Goal: Find specific page/section: Find specific page/section

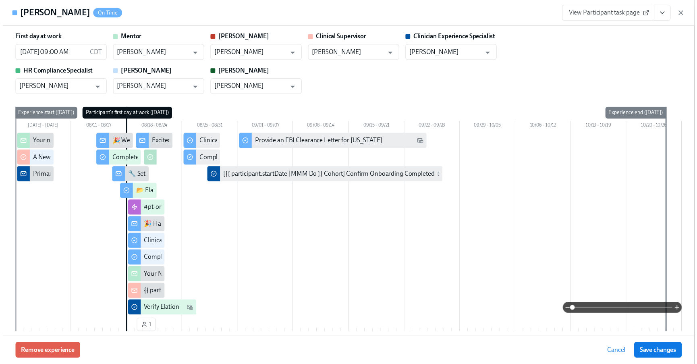
scroll to position [972, 0]
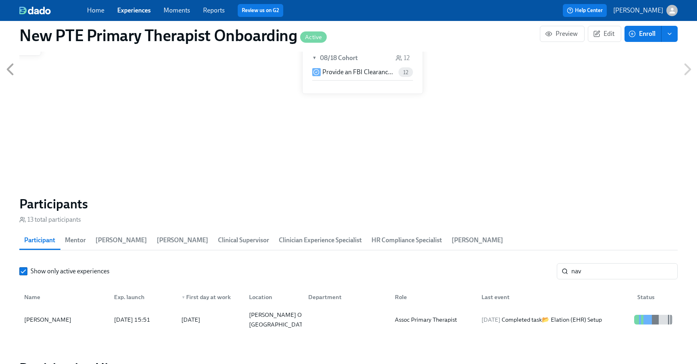
scroll to position [0, 984]
click at [137, 9] on link "Experiences" at bounding box center [133, 10] width 33 height 8
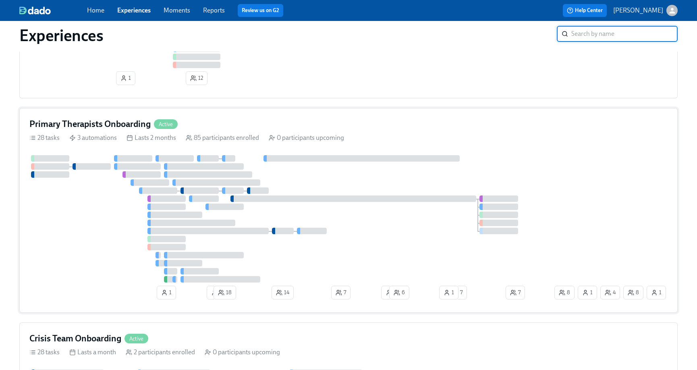
scroll to position [501, 0]
click at [220, 127] on div "Primary Therapists Onboarding Active" at bounding box center [348, 126] width 638 height 12
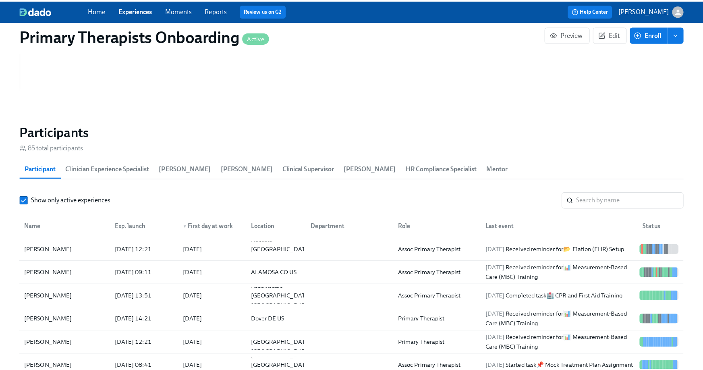
scroll to position [740, 0]
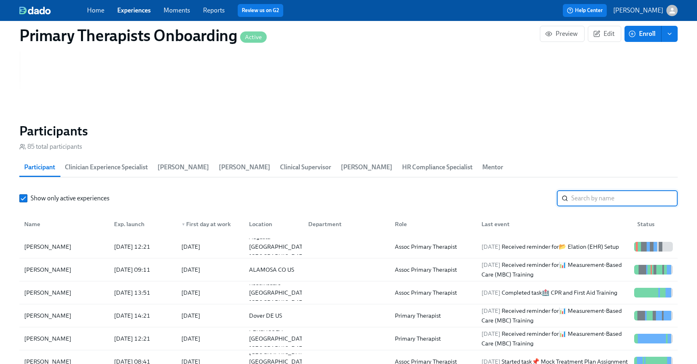
drag, startPoint x: 595, startPoint y: 195, endPoint x: 600, endPoint y: 192, distance: 5.6
click at [595, 194] on input "search" at bounding box center [624, 198] width 106 height 16
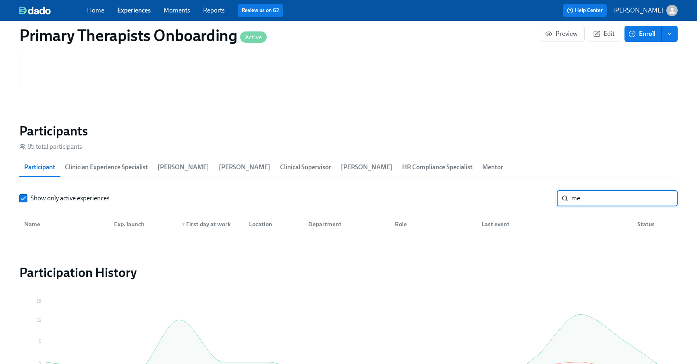
type input "m"
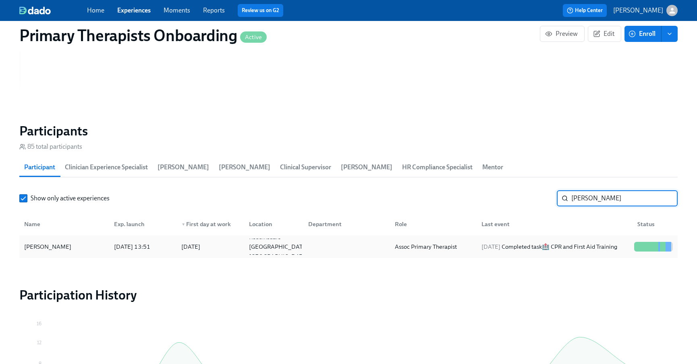
type input "[PERSON_NAME]"
click at [46, 250] on div "[PERSON_NAME]" at bounding box center [48, 247] width 54 height 10
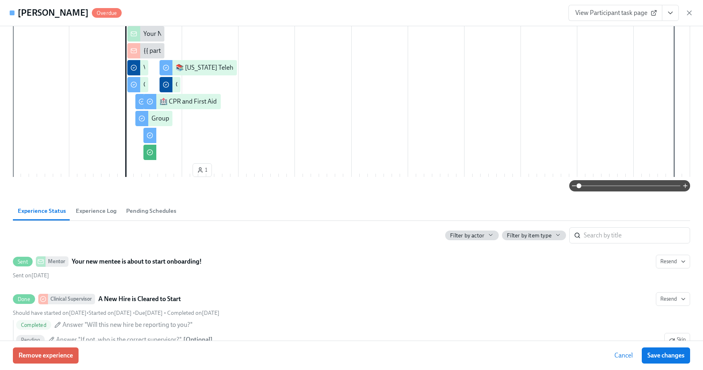
scroll to position [303, 0]
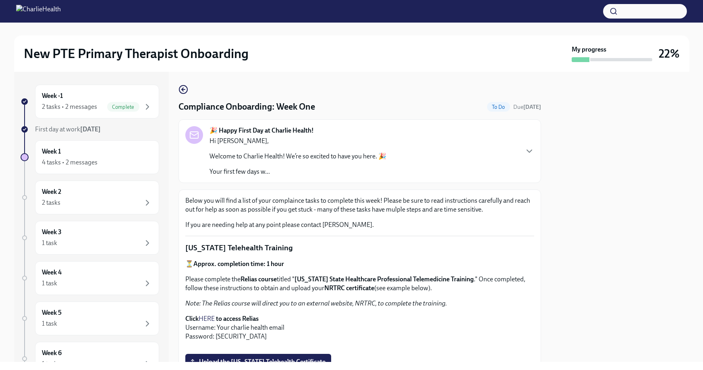
scroll to position [401, 0]
